Goal: Complete application form

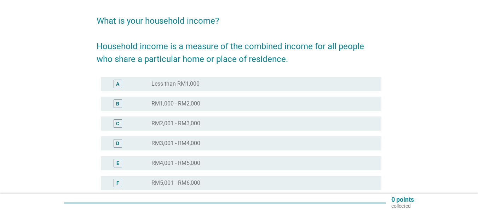
scroll to position [35, 0]
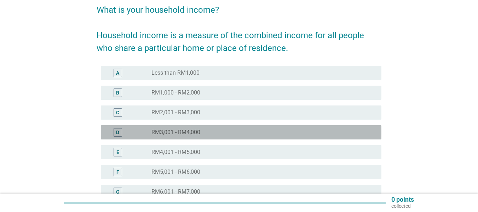
click at [177, 130] on label "RM3,001 - RM4,000" at bounding box center [175, 132] width 49 height 7
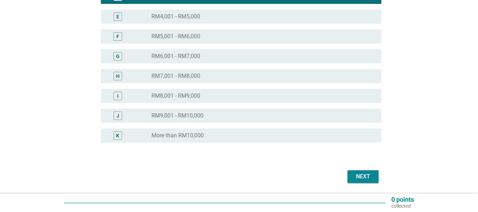
scroll to position [177, 0]
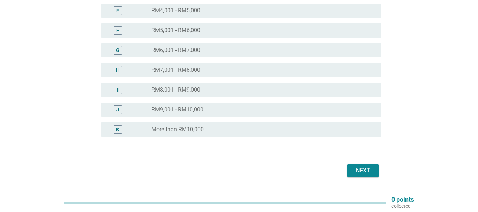
click at [364, 169] on div "Next" at bounding box center [363, 170] width 20 height 8
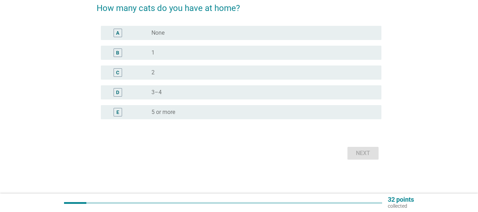
scroll to position [0, 0]
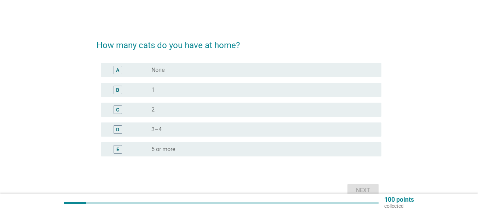
click at [169, 70] on div "radio_button_unchecked None" at bounding box center [260, 70] width 219 height 7
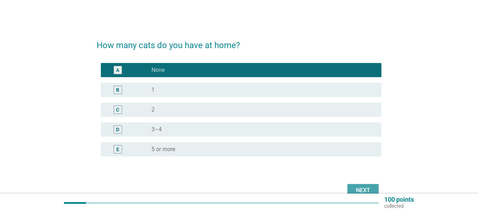
click at [370, 188] on div "Next" at bounding box center [363, 190] width 20 height 8
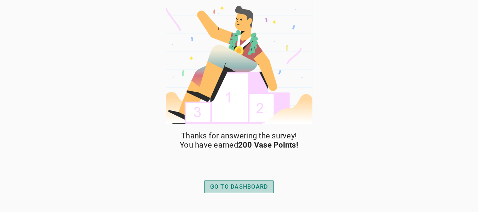
click at [242, 185] on div "GO TO DASHBOARD" at bounding box center [239, 187] width 58 height 8
